Goal: Transaction & Acquisition: Purchase product/service

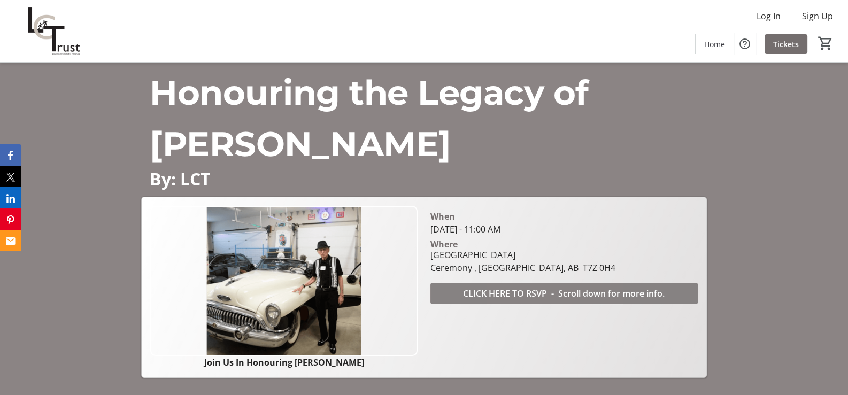
click at [525, 291] on span "CLICK HERE TO RSVP - Scroll down for more info." at bounding box center [564, 293] width 202 height 13
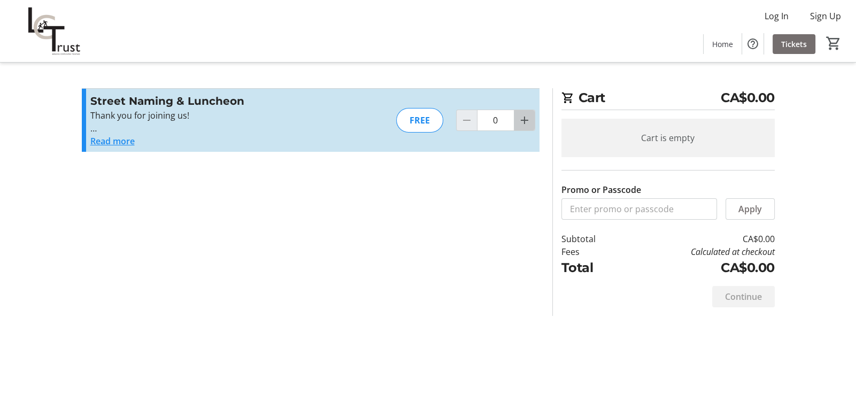
click at [523, 117] on mat-icon "Increment by one" at bounding box center [524, 120] width 13 height 13
type input "1"
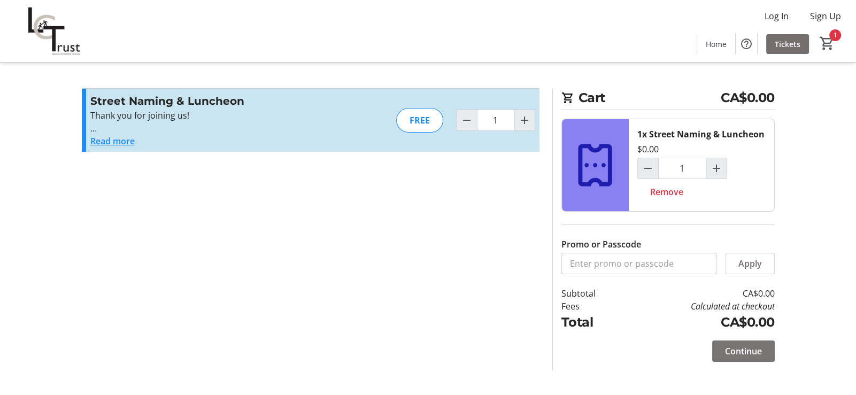
click at [744, 347] on span "Continue" at bounding box center [743, 351] width 37 height 13
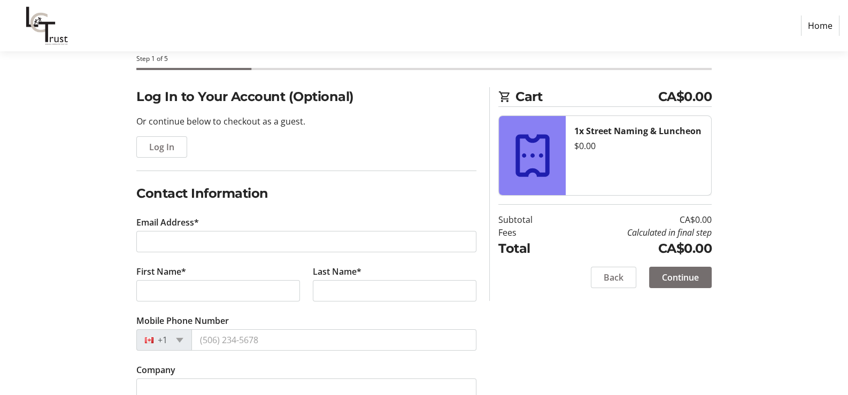
scroll to position [95, 0]
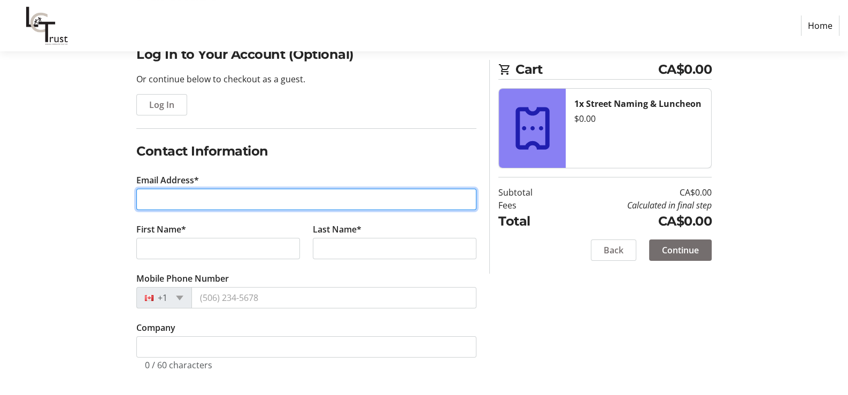
click at [254, 199] on input "Email Address*" at bounding box center [306, 199] width 340 height 21
type input "[EMAIL_ADDRESS][DOMAIN_NAME]"
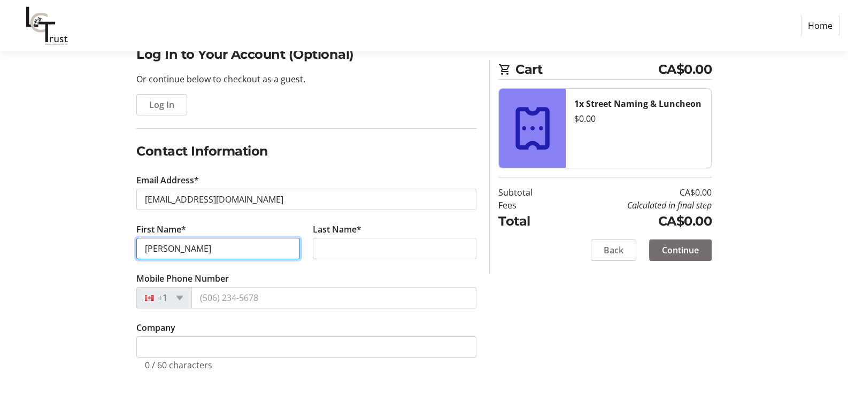
type input "[PERSON_NAME]"
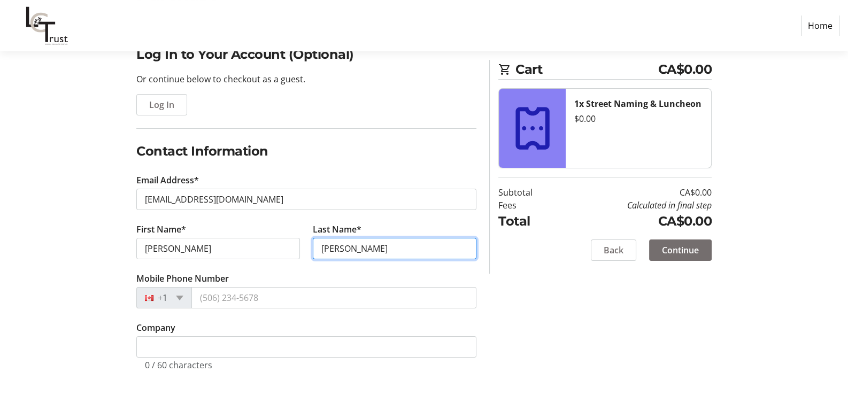
type input "[PERSON_NAME]"
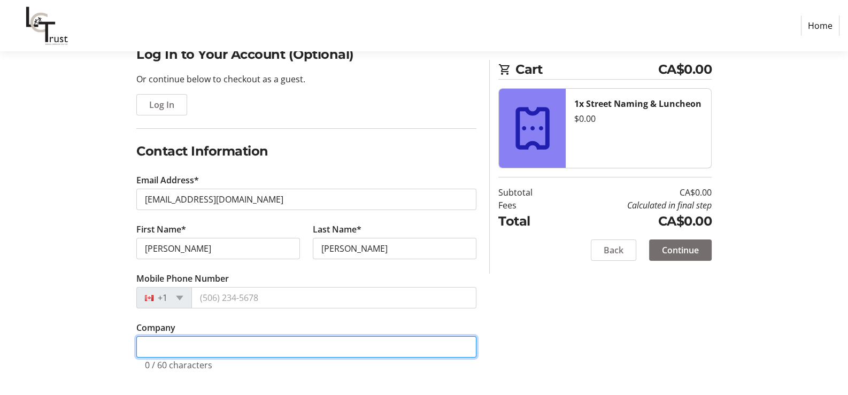
click at [210, 349] on input "Company" at bounding box center [306, 346] width 340 height 21
type input "S"
type input "G"
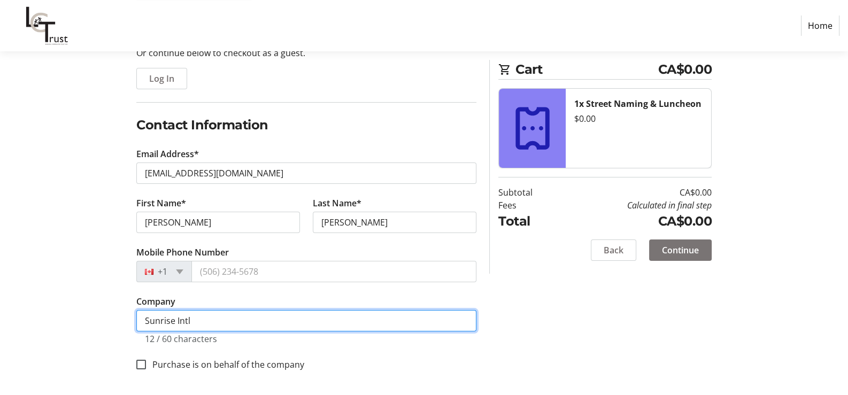
type input "Sunrise Intl"
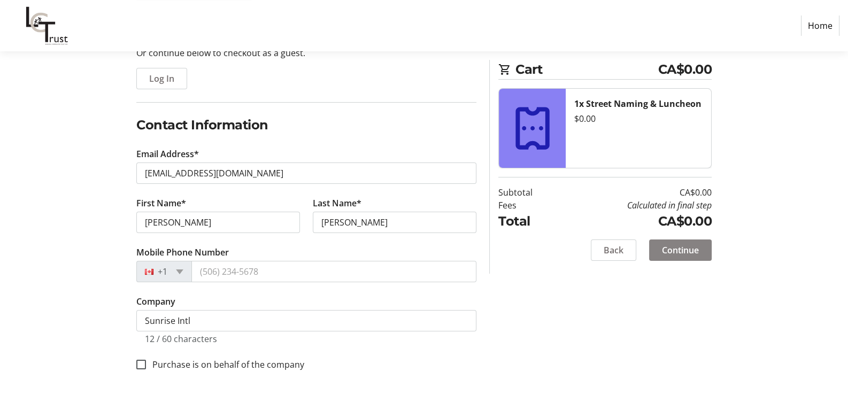
click at [679, 249] on span "Continue" at bounding box center [680, 250] width 37 height 13
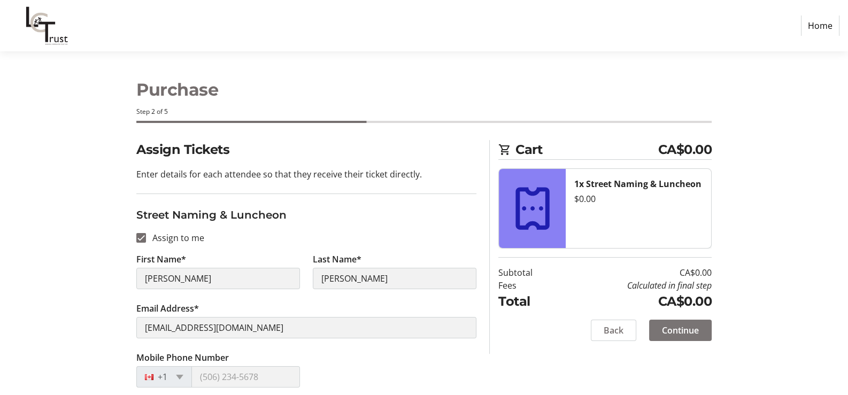
click at [669, 327] on span "Continue" at bounding box center [680, 330] width 37 height 13
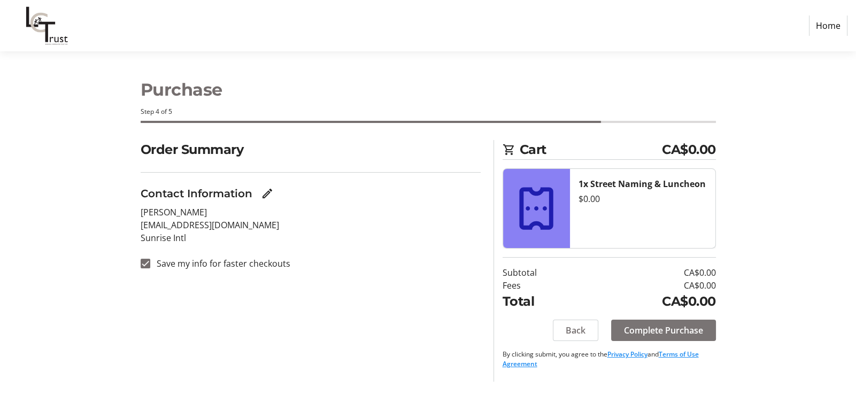
click at [665, 324] on span "Complete Purchase" at bounding box center [663, 330] width 79 height 13
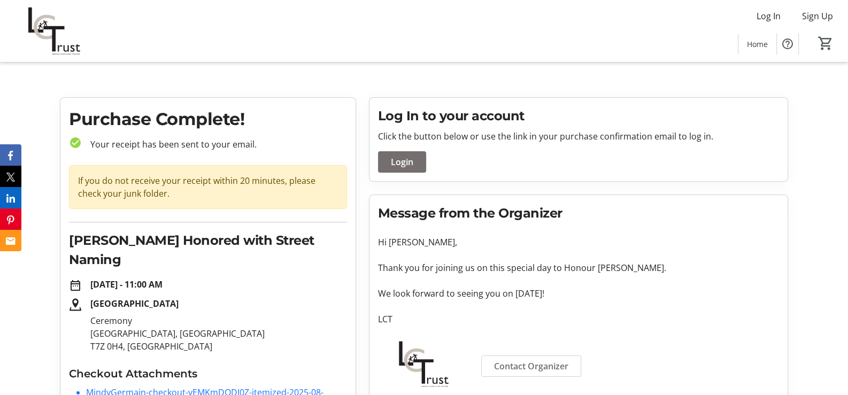
scroll to position [68, 0]
